Goal: Information Seeking & Learning: Learn about a topic

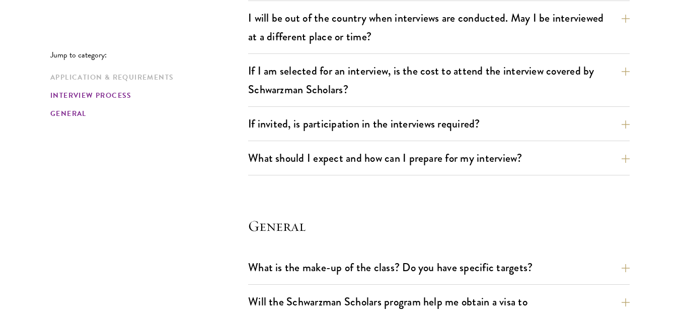
scroll to position [1329, 0]
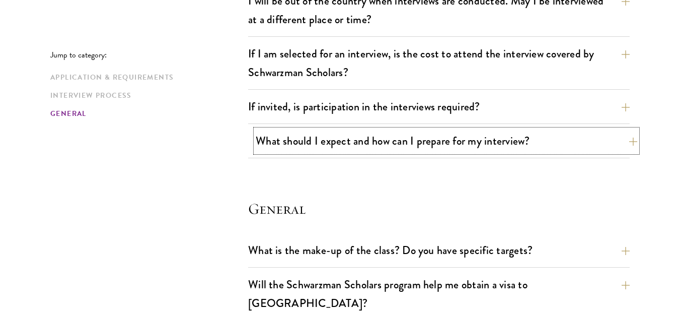
click at [395, 146] on button "What should I expect and how can I prepare for my interview?" at bounding box center [447, 140] width 382 height 23
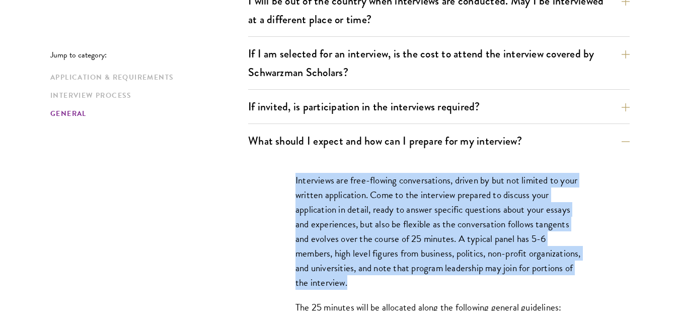
drag, startPoint x: 293, startPoint y: 185, endPoint x: 424, endPoint y: 277, distance: 160.0
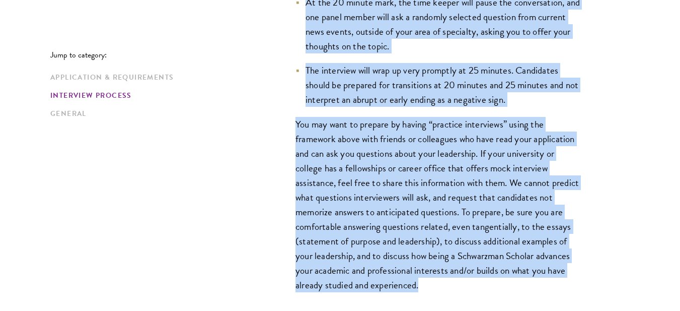
scroll to position [1812, 0]
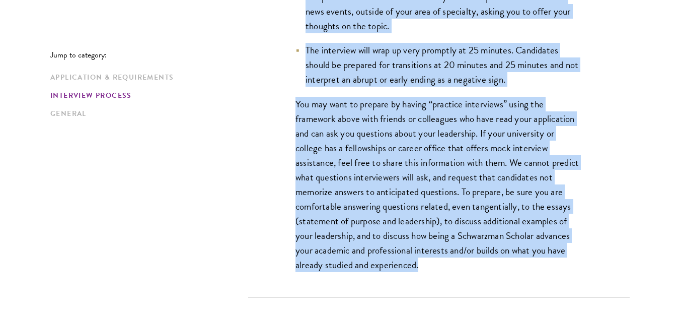
drag, startPoint x: 254, startPoint y: 141, endPoint x: 520, endPoint y: 277, distance: 299.4
copy div "What should I expect and how can I prepare for my interview? Interviews are fre…"
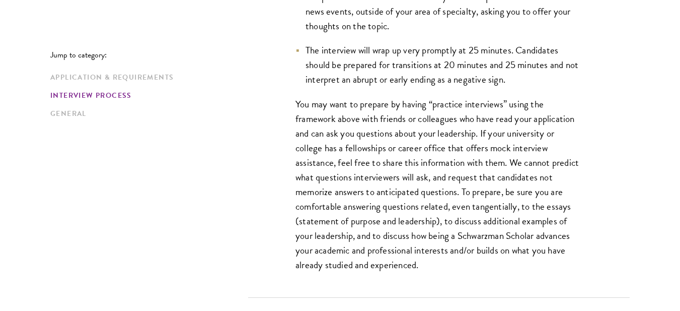
click at [194, 53] on p "Jump to category:" at bounding box center [149, 54] width 198 height 9
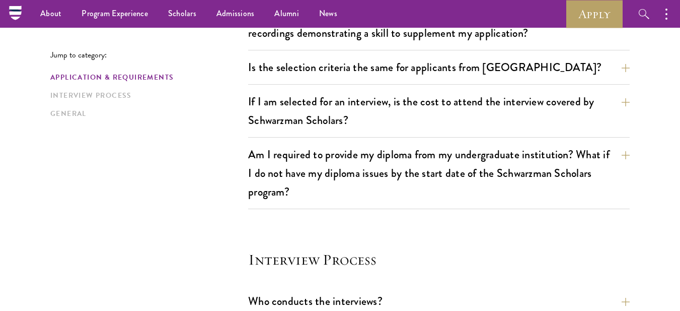
scroll to position [0, 0]
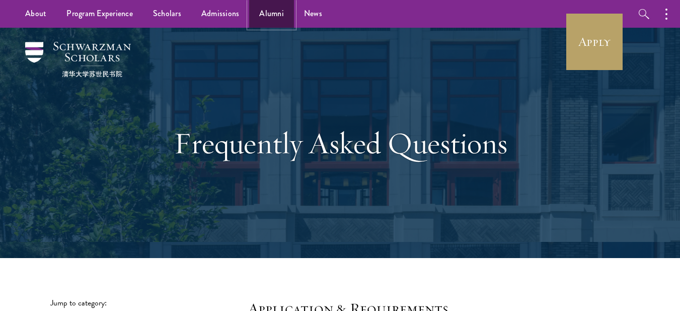
click at [275, 16] on link "Alumni" at bounding box center [271, 14] width 45 height 28
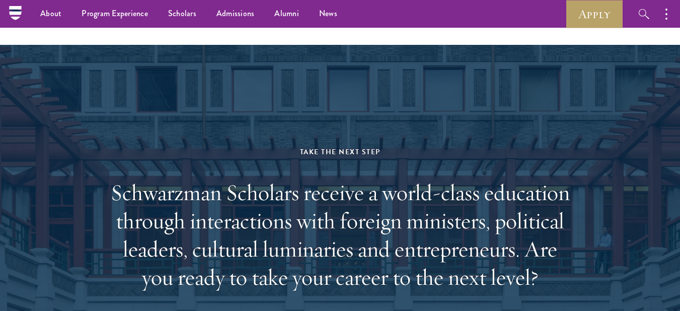
scroll to position [4154, 0]
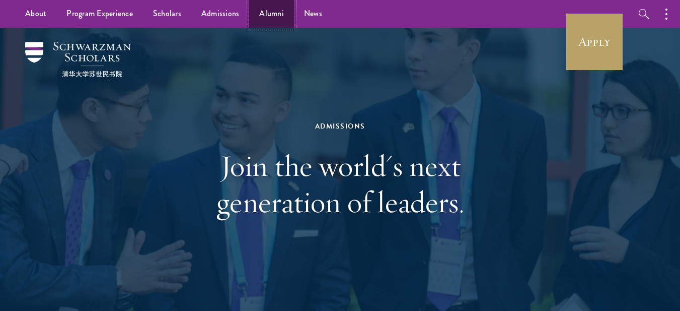
click at [281, 8] on link "Alumni" at bounding box center [271, 14] width 45 height 28
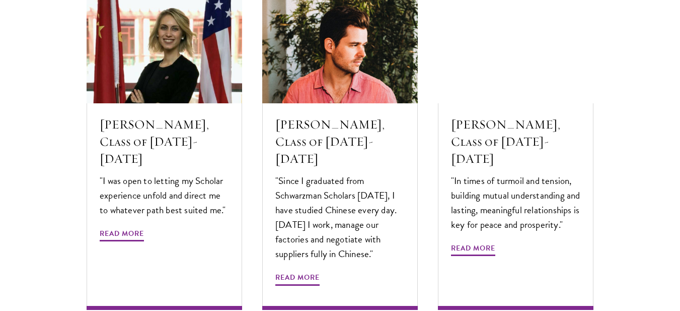
scroll to position [3382, 0]
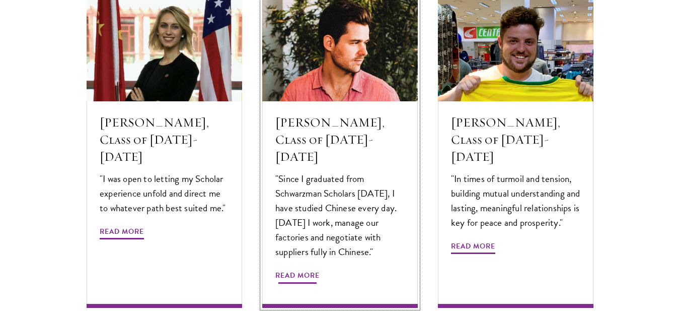
click at [308, 269] on span "Read More" at bounding box center [297, 277] width 44 height 16
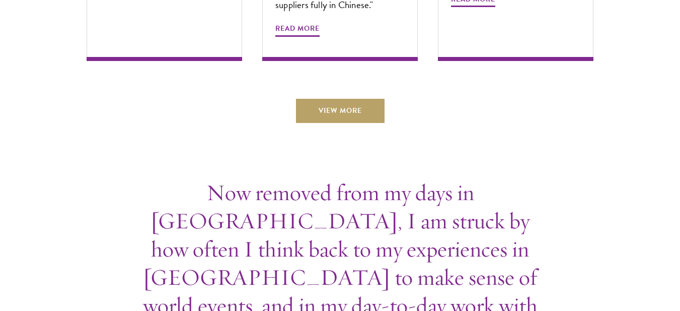
scroll to position [3643, 0]
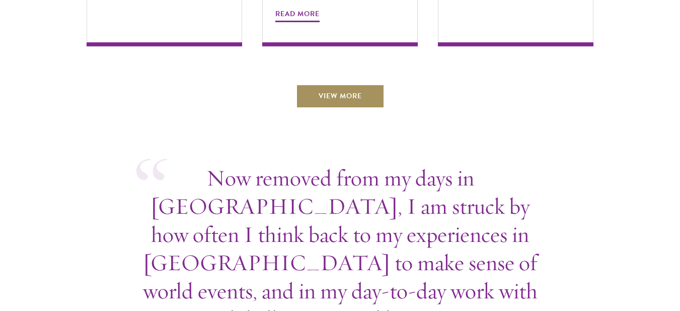
click at [355, 84] on link "View More" at bounding box center [340, 96] width 89 height 24
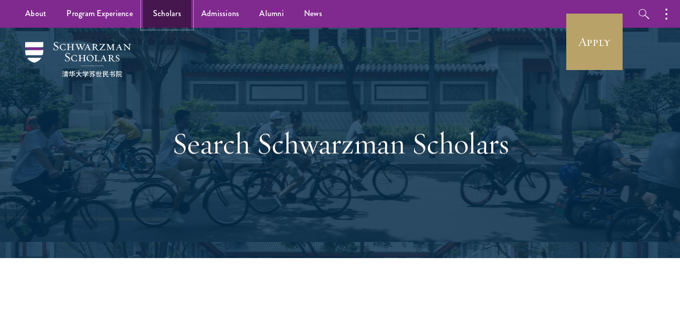
click at [165, 15] on link "Scholars" at bounding box center [167, 14] width 48 height 28
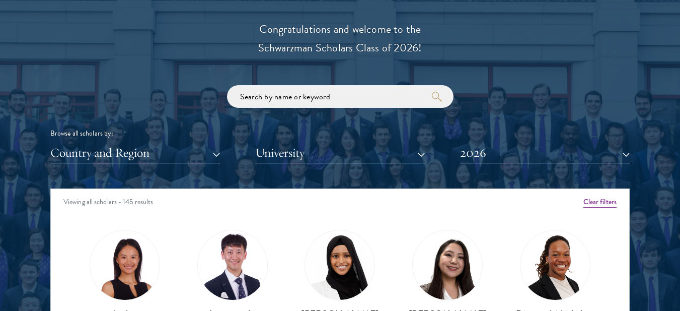
scroll to position [1148, 0]
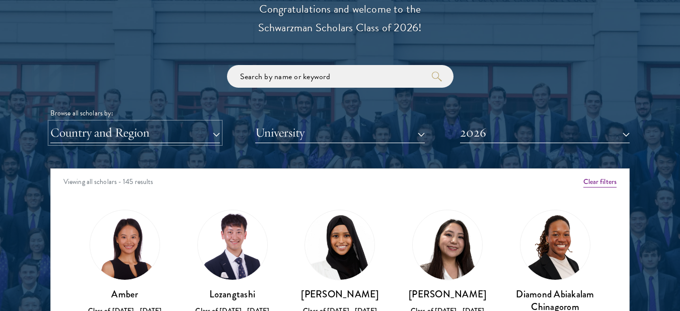
click at [160, 133] on button "Country and Region" at bounding box center [135, 132] width 170 height 21
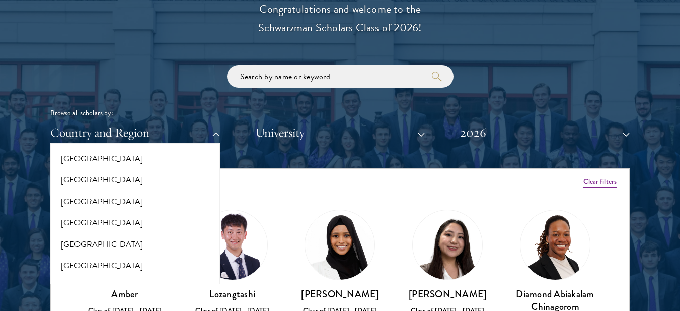
scroll to position [1473, 0]
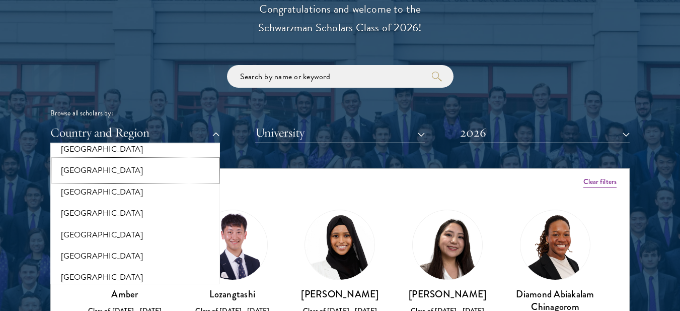
click at [77, 162] on button "[GEOGRAPHIC_DATA]" at bounding box center [135, 170] width 164 height 21
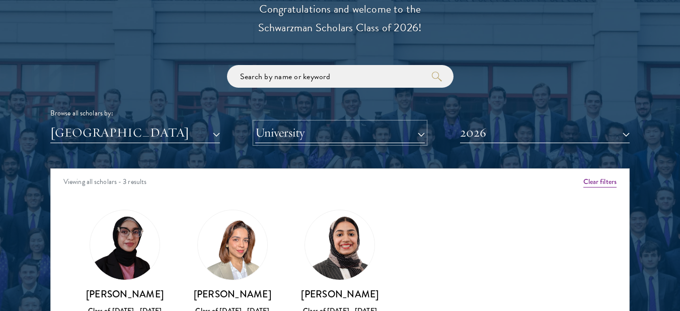
click at [340, 136] on button "University" at bounding box center [340, 132] width 170 height 21
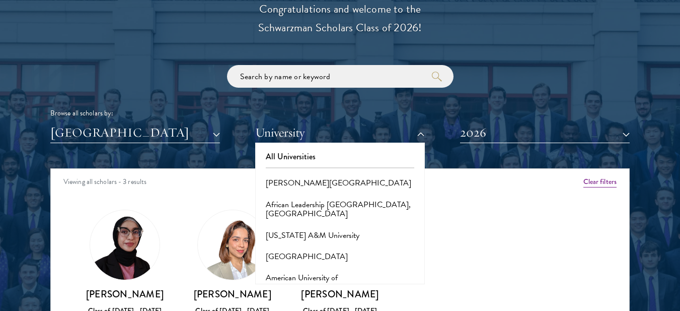
click at [475, 158] on div "Scholar Directory Congratulations and welcome to the Schwarzman Scholars Class …" at bounding box center [339, 214] width 579 height 512
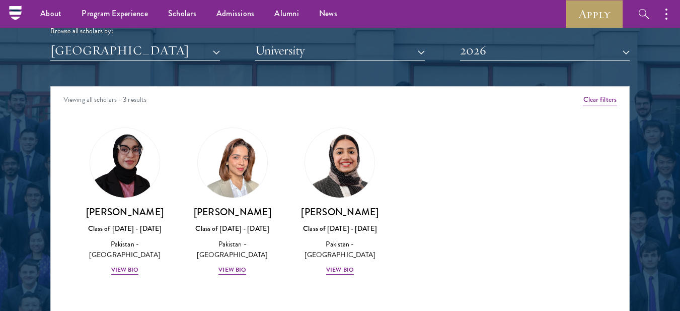
scroll to position [1228, 0]
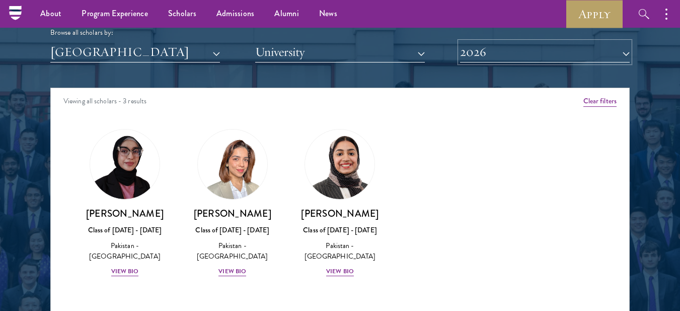
click at [551, 53] on button "2026" at bounding box center [545, 52] width 170 height 21
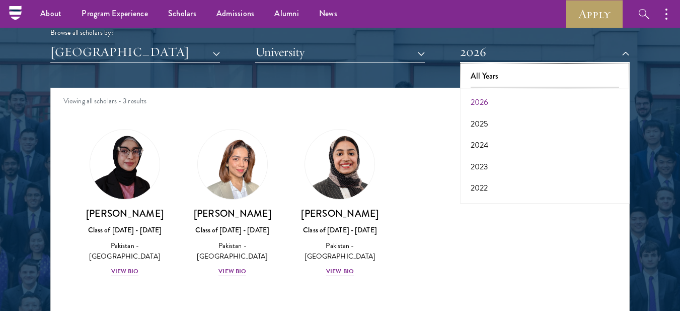
click at [523, 74] on button "All Years" at bounding box center [545, 75] width 164 height 21
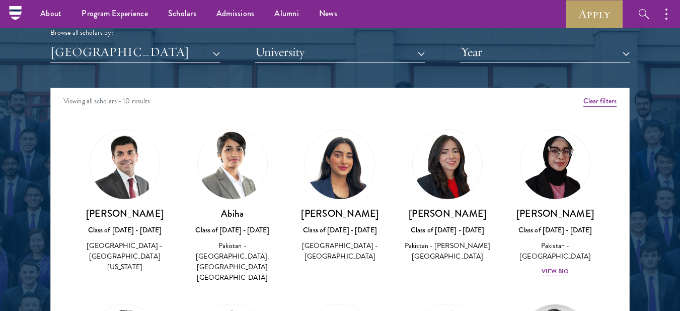
click at [651, 153] on div at bounding box center [340, 133] width 680 height 613
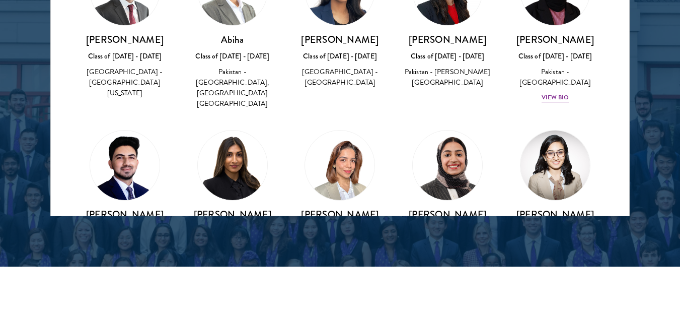
scroll to position [1409, 0]
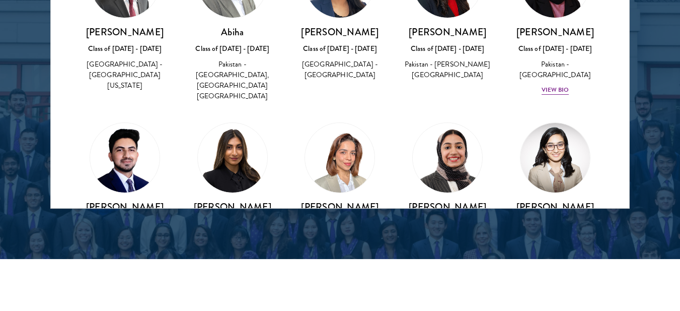
click at [66, 106] on div "Amber Class of [DATE] - [DATE] [GEOGRAPHIC_DATA] - [GEOGRAPHIC_DATA] View Bio C…" at bounding box center [340, 117] width 578 height 365
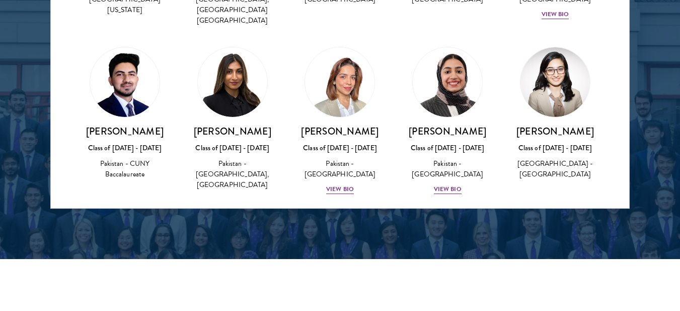
scroll to position [1429, 0]
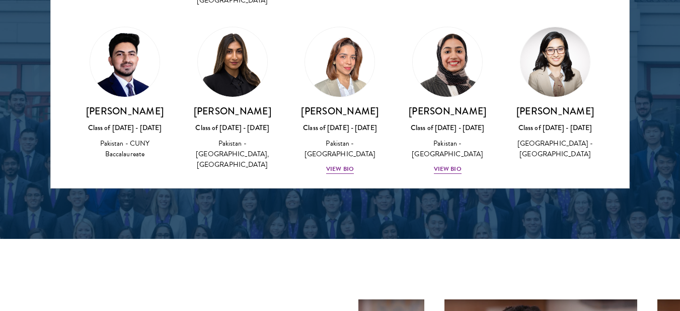
click at [110, 122] on div "Class of [DATE] - [DATE]" at bounding box center [125, 127] width 88 height 11
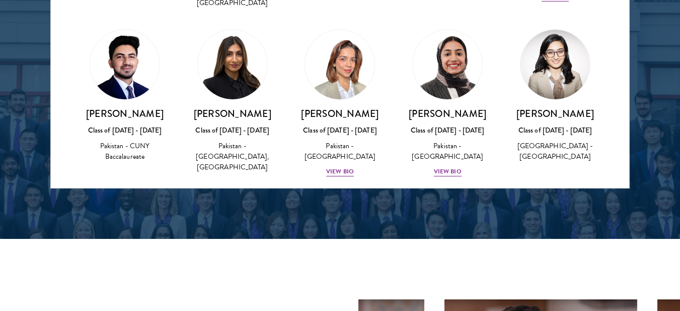
scroll to position [76, 0]
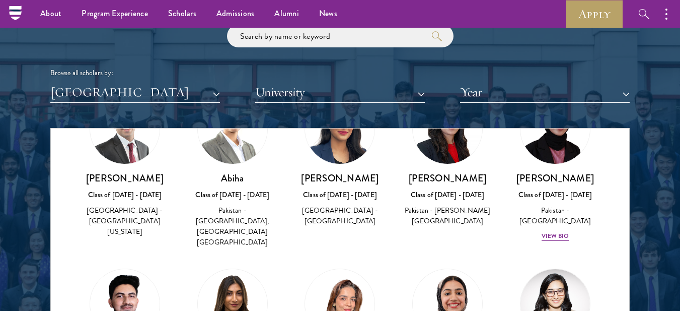
scroll to position [1168, 0]
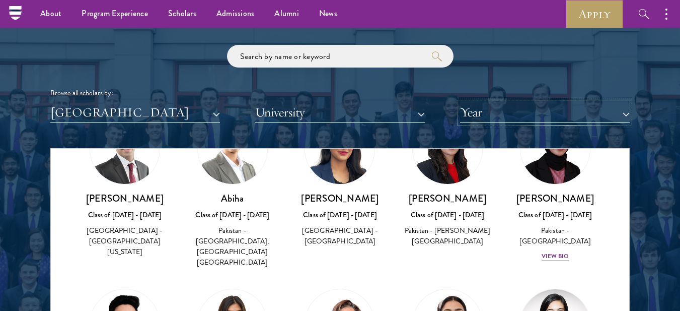
click at [579, 116] on button "Year" at bounding box center [545, 112] width 170 height 21
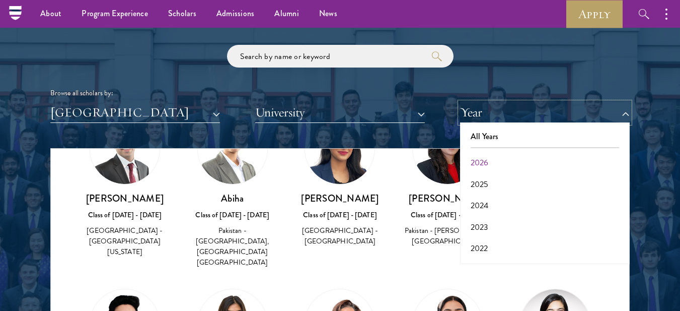
scroll to position [105, 0]
click at [105, 199] on h3 "[PERSON_NAME]" at bounding box center [125, 198] width 88 height 13
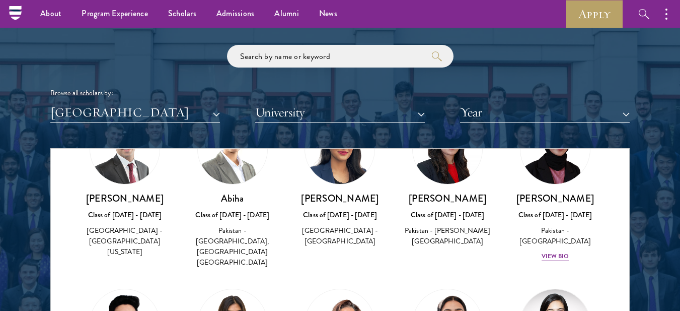
click at [663, 264] on div at bounding box center [340, 194] width 680 height 613
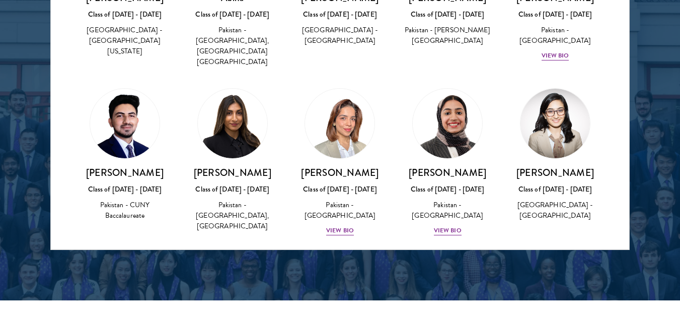
scroll to position [1369, 0]
